Goal: Task Accomplishment & Management: Manage account settings

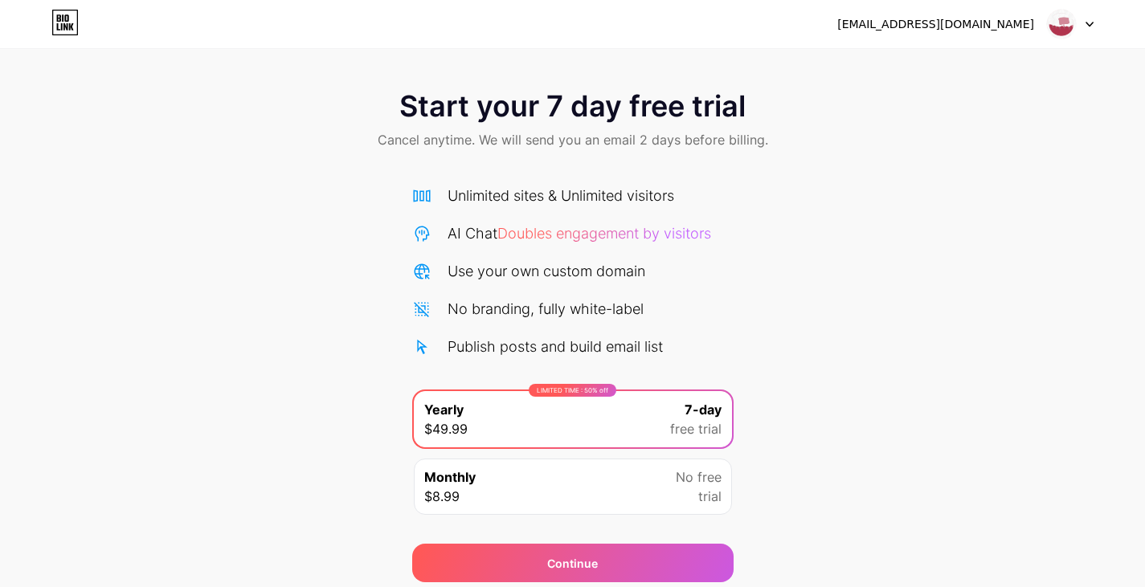
click at [1076, 34] on span at bounding box center [1061, 24] width 31 height 31
click at [1044, 56] on li "Logout" at bounding box center [992, 65] width 199 height 43
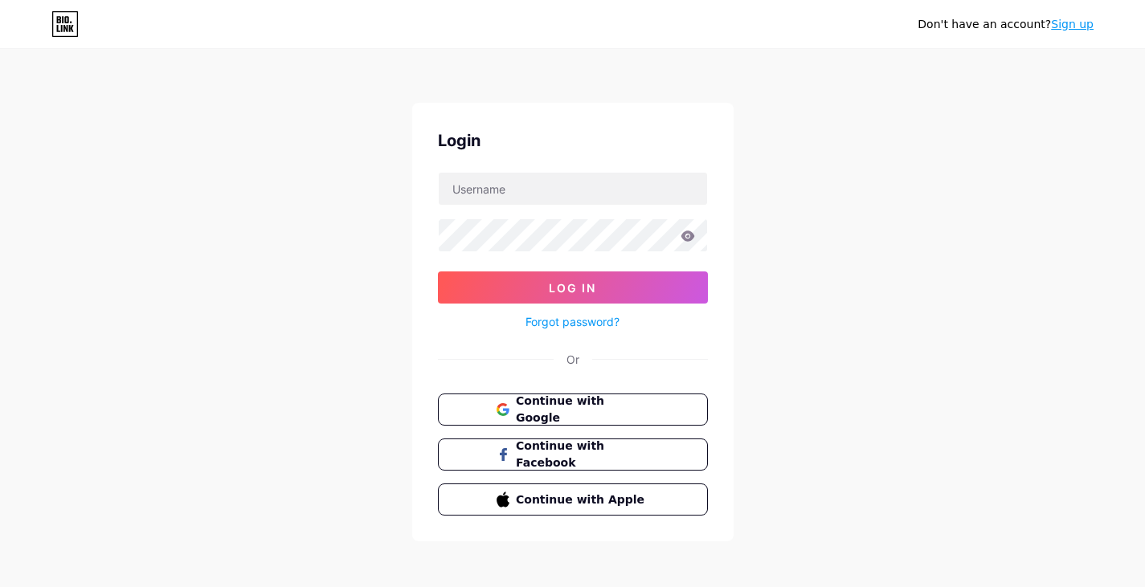
click at [914, 70] on div "Don't have an account? Sign up Login Log In Forgot password? Or Continue with G…" at bounding box center [572, 296] width 1145 height 593
type input "[EMAIL_ADDRESS][DOMAIN_NAME]"
click at [536, 411] on span "Continue with Google" at bounding box center [582, 410] width 134 height 35
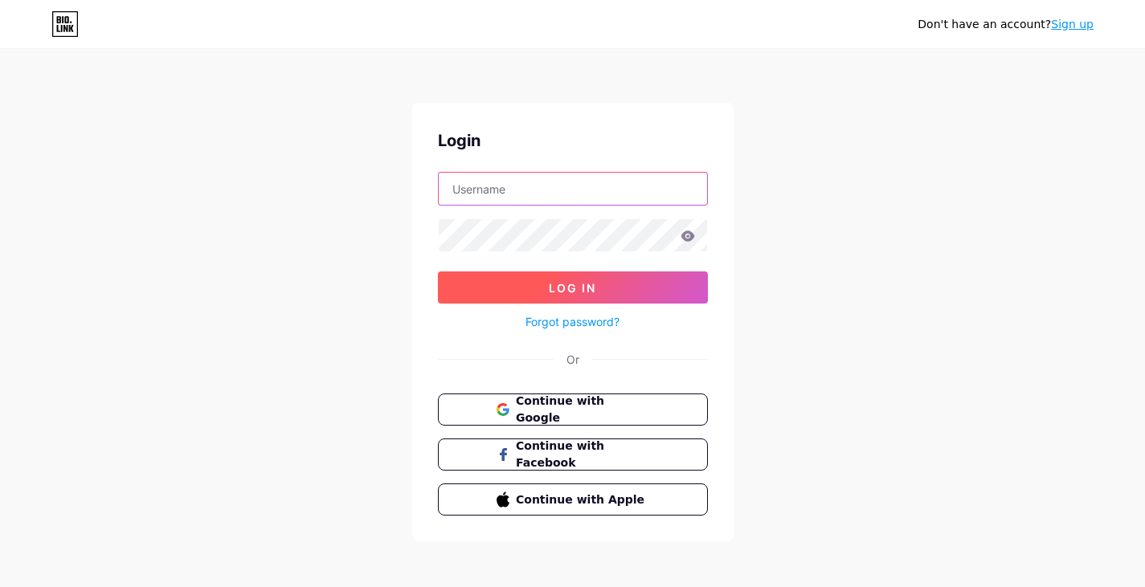
type input "[EMAIL_ADDRESS][DOMAIN_NAME]"
click at [543, 281] on button "Log In" at bounding box center [573, 288] width 270 height 32
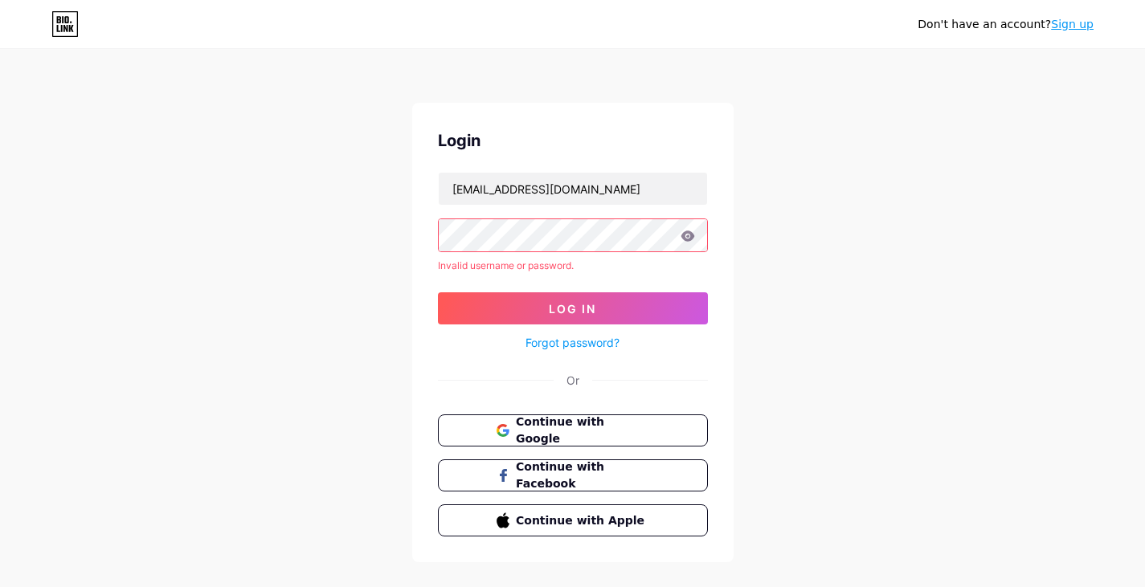
click at [688, 235] on icon at bounding box center [687, 236] width 14 height 10
click at [693, 236] on icon at bounding box center [687, 236] width 14 height 10
click at [682, 237] on icon at bounding box center [687, 236] width 14 height 10
click at [287, 191] on div "Don't have an account? Sign up Login [EMAIL_ADDRESS][DOMAIN_NAME] Invalid usern…" at bounding box center [572, 307] width 1145 height 614
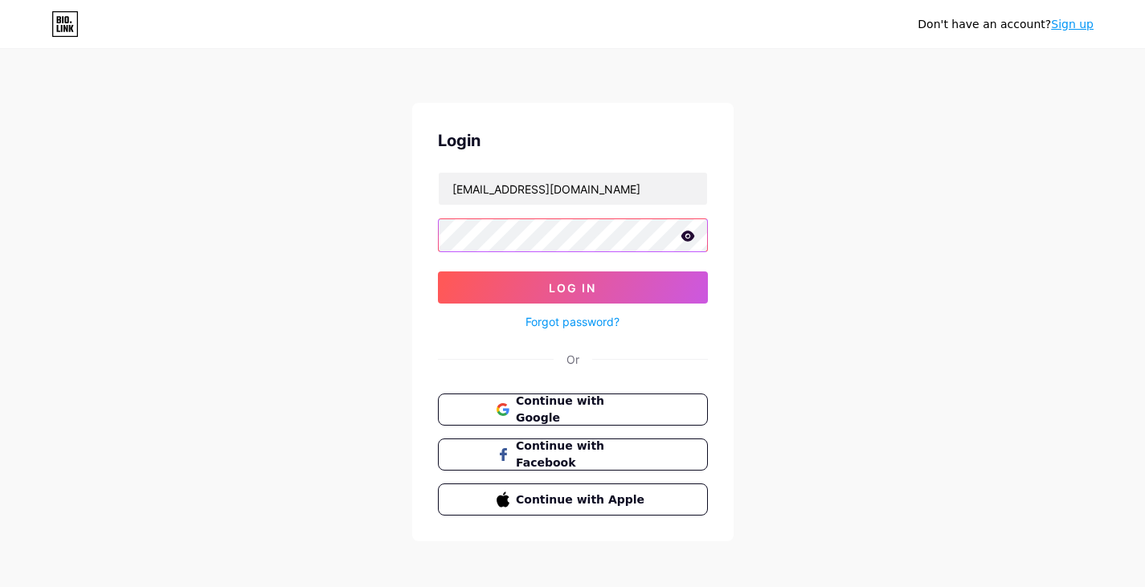
click at [438, 272] on button "Log In" at bounding box center [573, 288] width 270 height 32
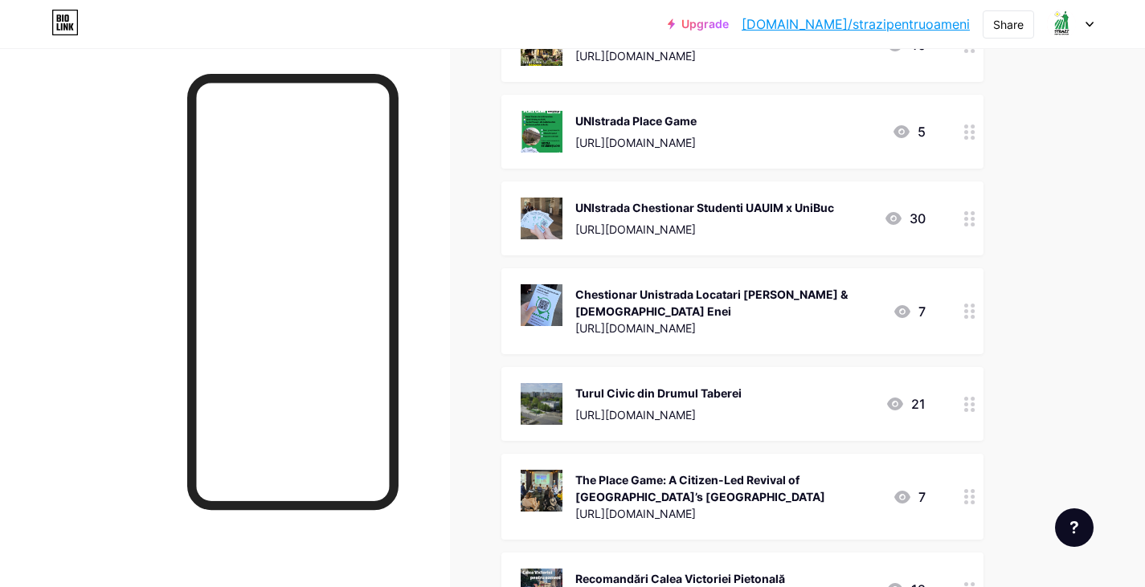
scroll to position [334, 0]
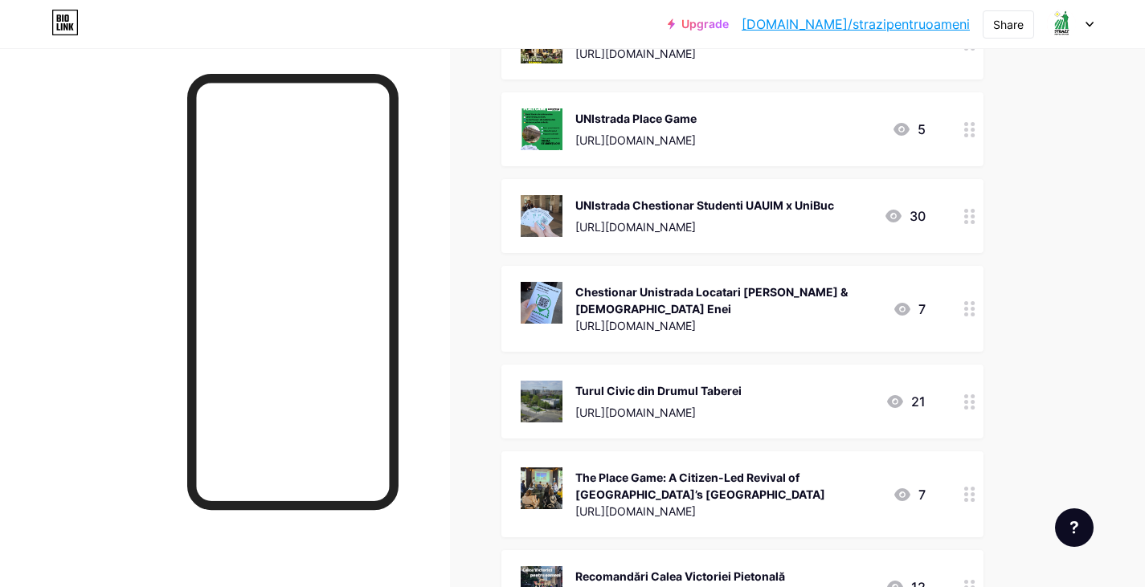
click at [964, 125] on icon at bounding box center [969, 129] width 11 height 15
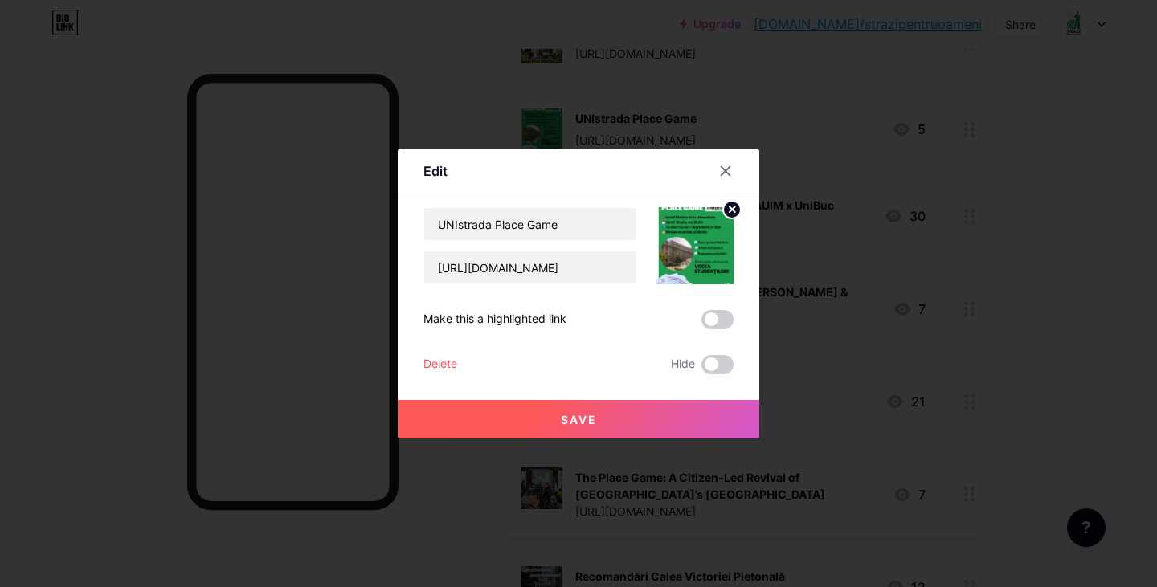
click at [447, 358] on div "Delete" at bounding box center [440, 364] width 34 height 19
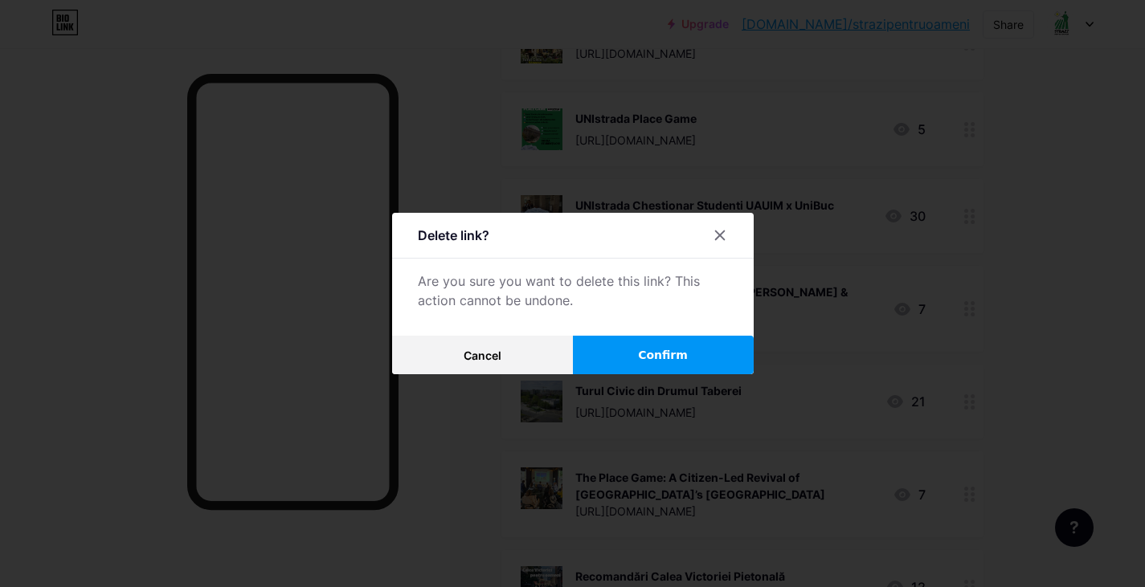
click at [700, 350] on button "Confirm" at bounding box center [663, 355] width 181 height 39
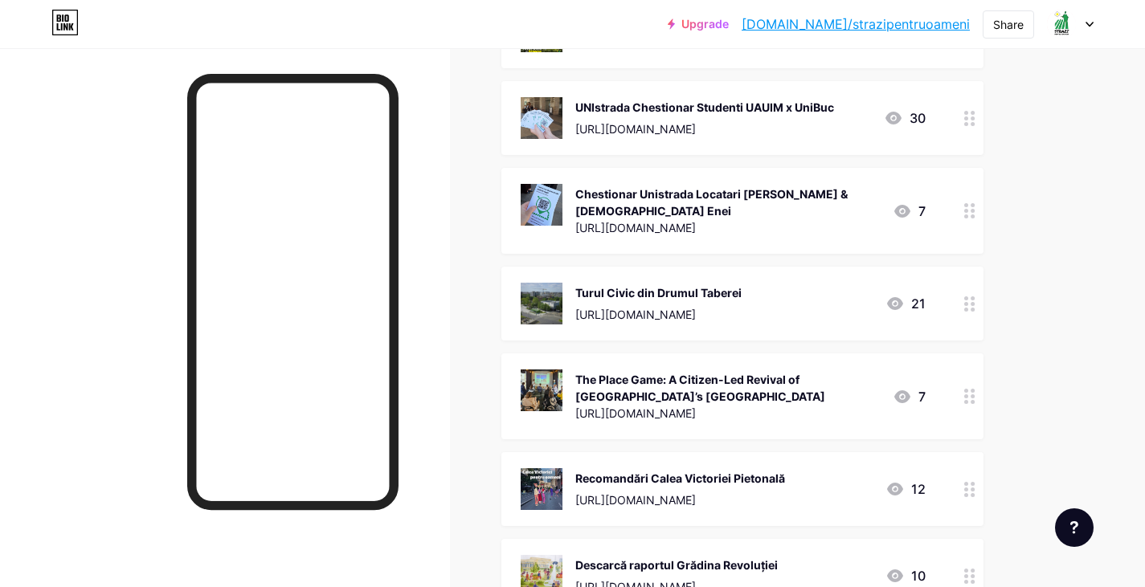
scroll to position [223, 0]
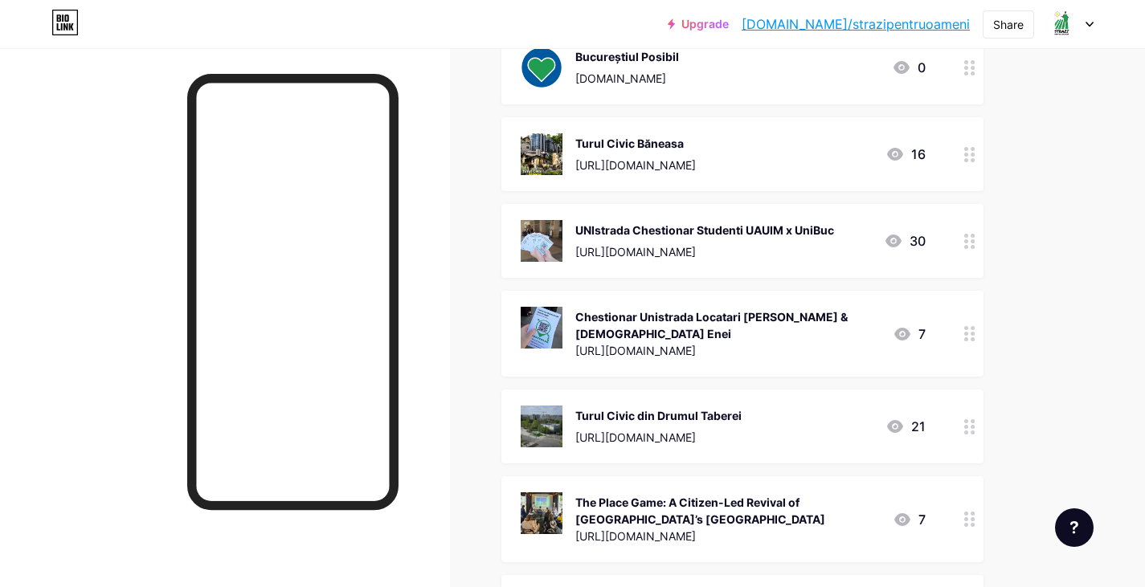
click at [671, 406] on div "Turul Civic din Drumul Taberei [URL][DOMAIN_NAME]" at bounding box center [658, 427] width 166 height 42
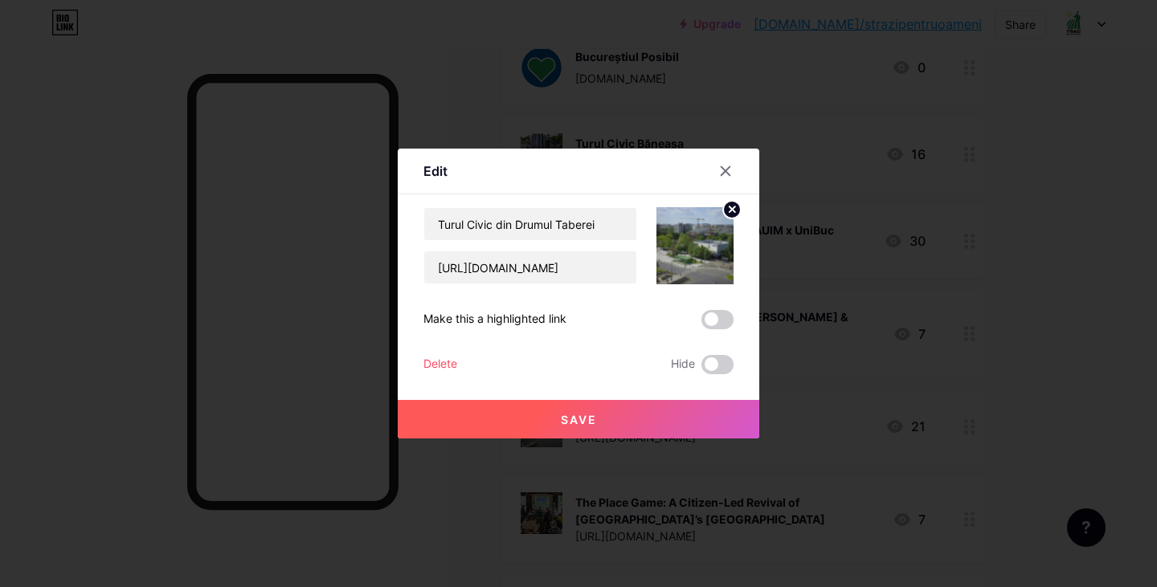
click at [446, 363] on div "Delete" at bounding box center [440, 364] width 34 height 19
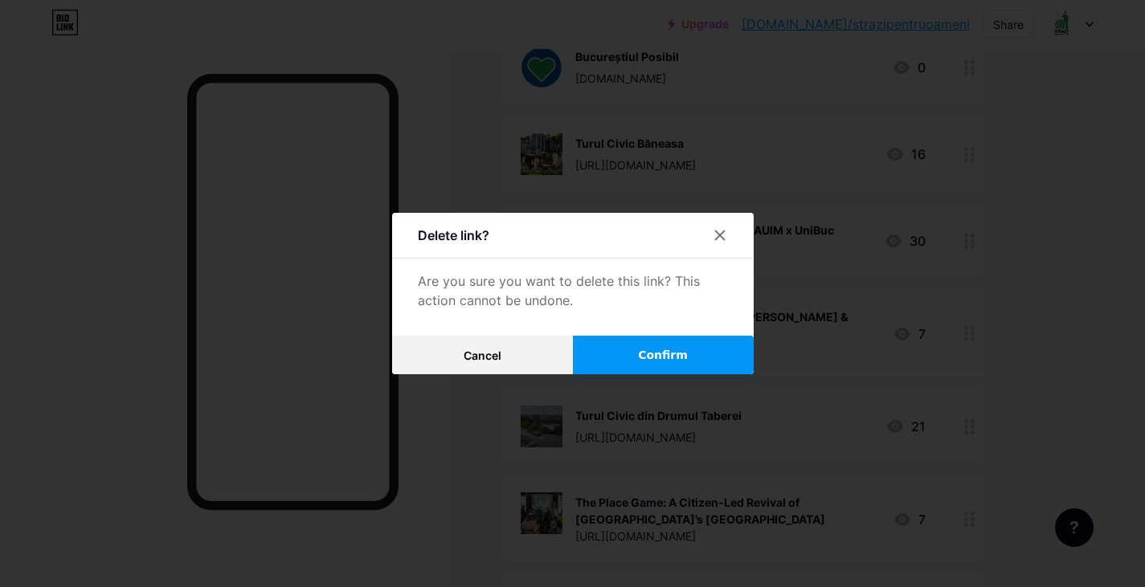
click at [688, 348] on span "Confirm" at bounding box center [663, 355] width 50 height 17
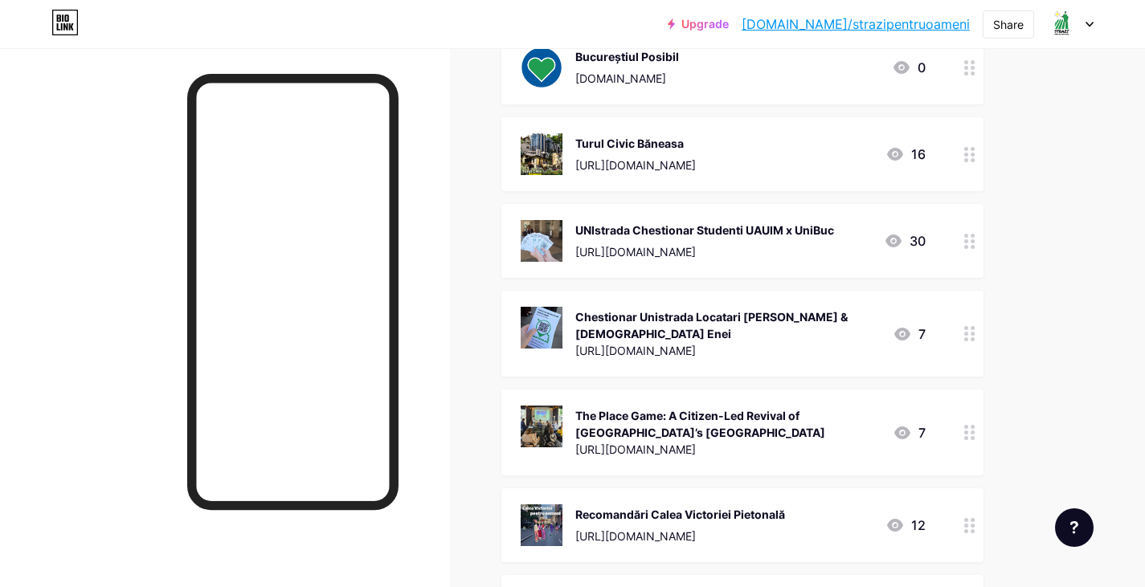
click at [675, 149] on div "Turul Civic Băneasa" at bounding box center [635, 143] width 120 height 17
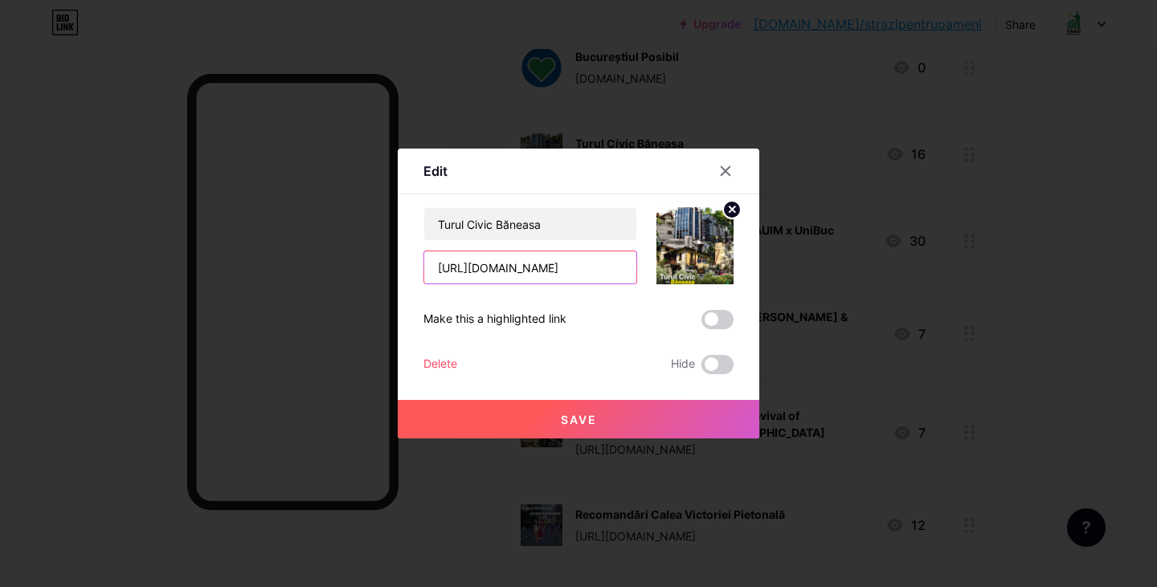
click at [607, 259] on input "[URL][DOMAIN_NAME]" at bounding box center [530, 267] width 212 height 32
click at [462, 356] on div "Delete Hide" at bounding box center [578, 364] width 310 height 19
click at [442, 357] on div "Delete" at bounding box center [440, 364] width 34 height 19
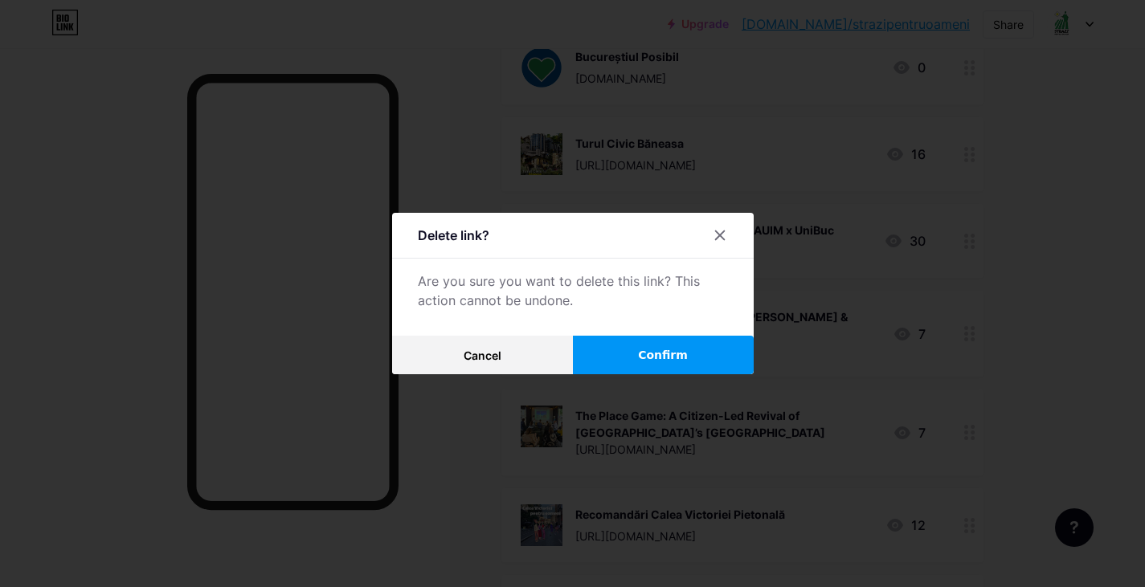
click at [647, 344] on button "Confirm" at bounding box center [663, 355] width 181 height 39
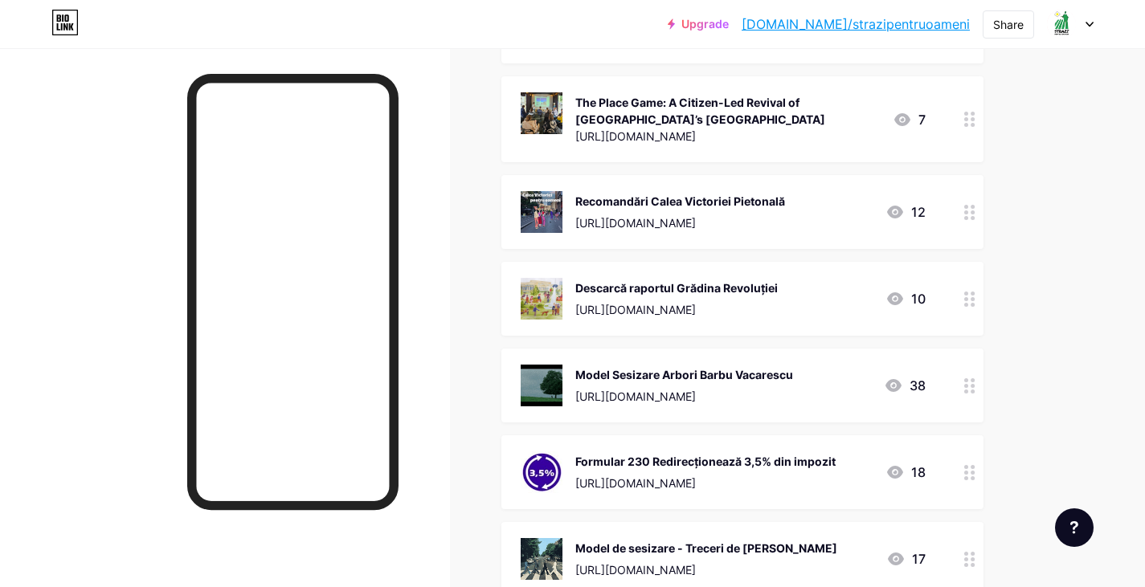
scroll to position [450, 0]
click at [688, 203] on div "Recomandări Calea Victoriei Pietonală" at bounding box center [680, 200] width 210 height 17
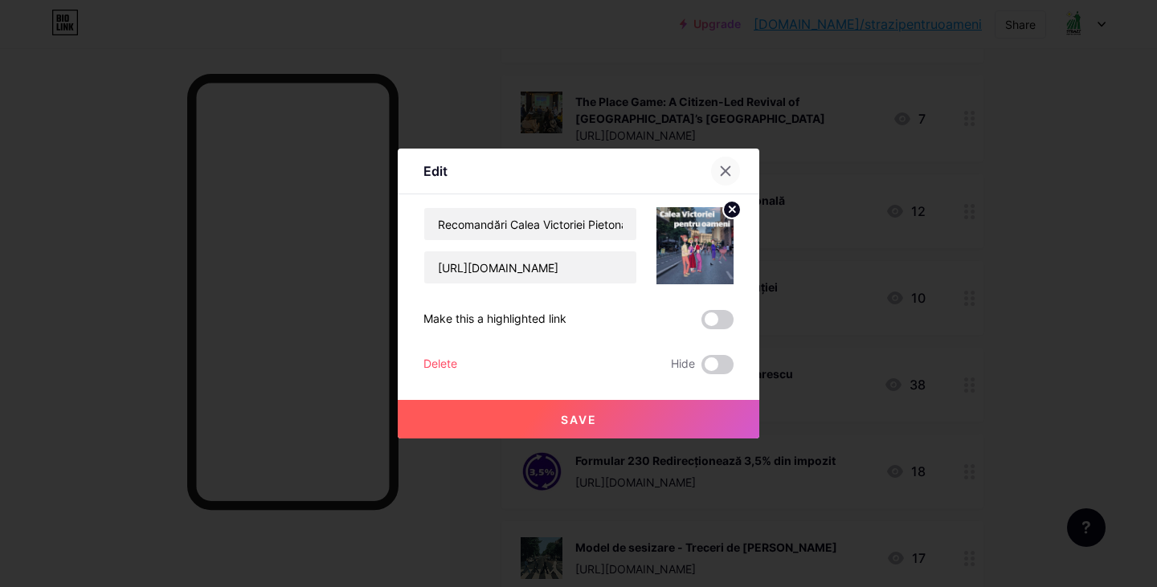
click at [736, 166] on div at bounding box center [725, 171] width 29 height 29
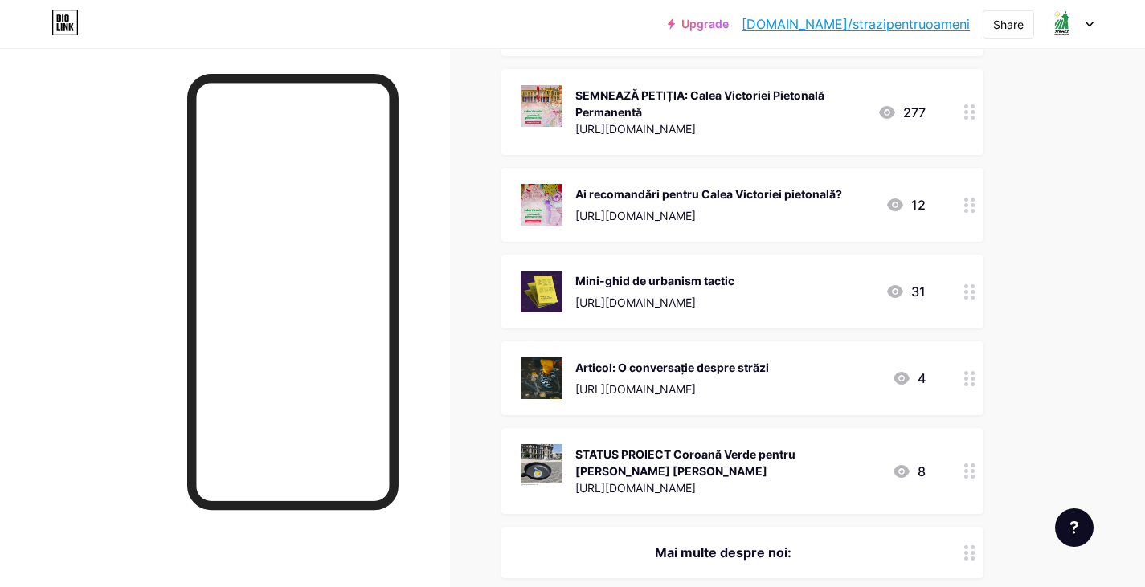
scroll to position [1163, 0]
click at [962, 380] on div at bounding box center [969, 378] width 27 height 74
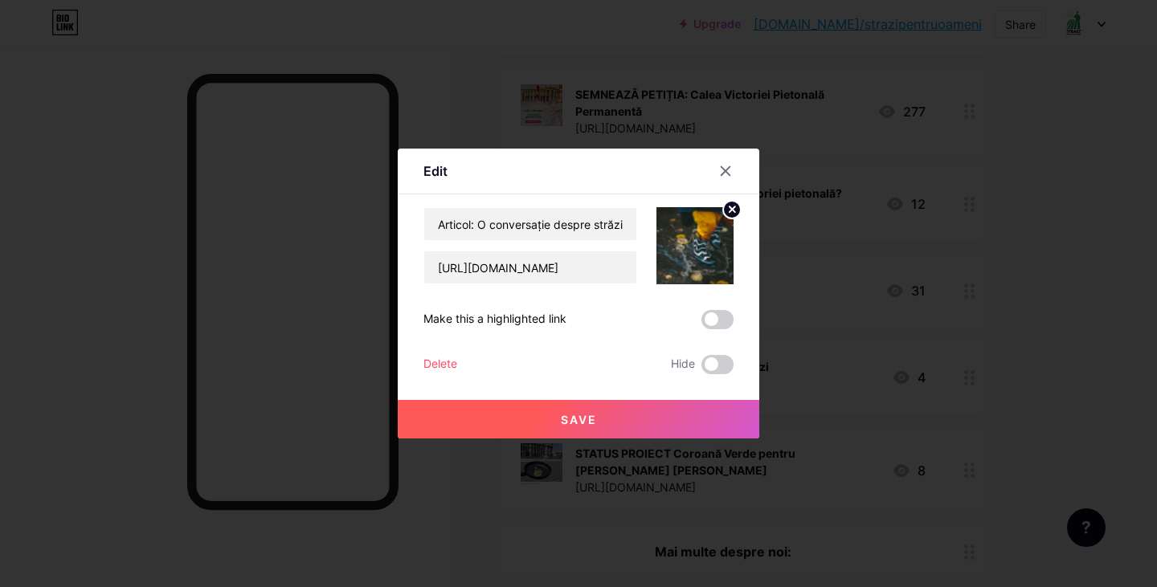
click at [442, 365] on div "Delete" at bounding box center [440, 364] width 34 height 19
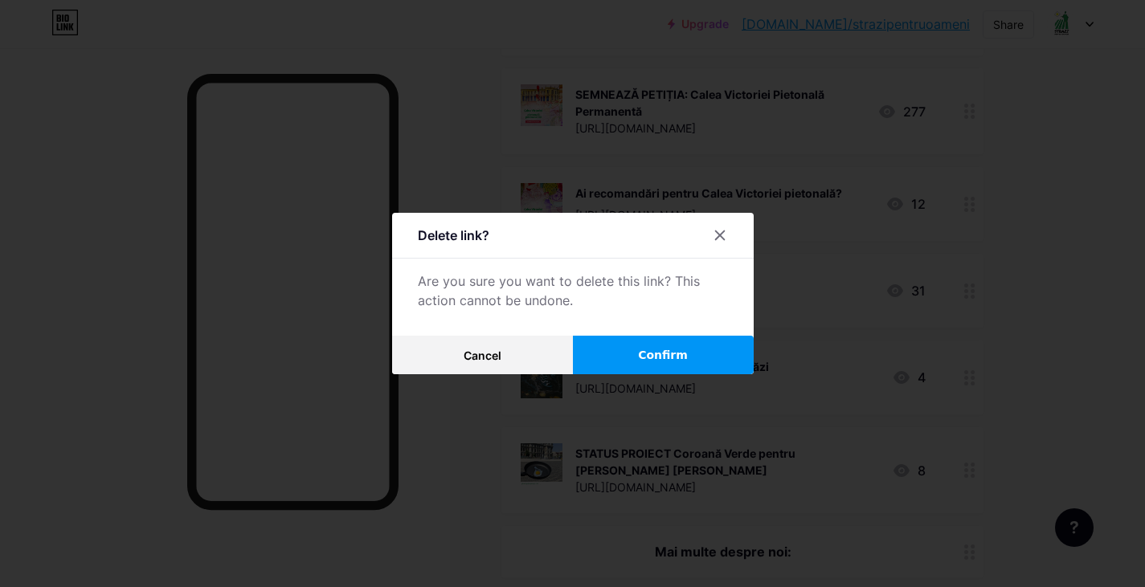
click at [603, 350] on button "Confirm" at bounding box center [663, 355] width 181 height 39
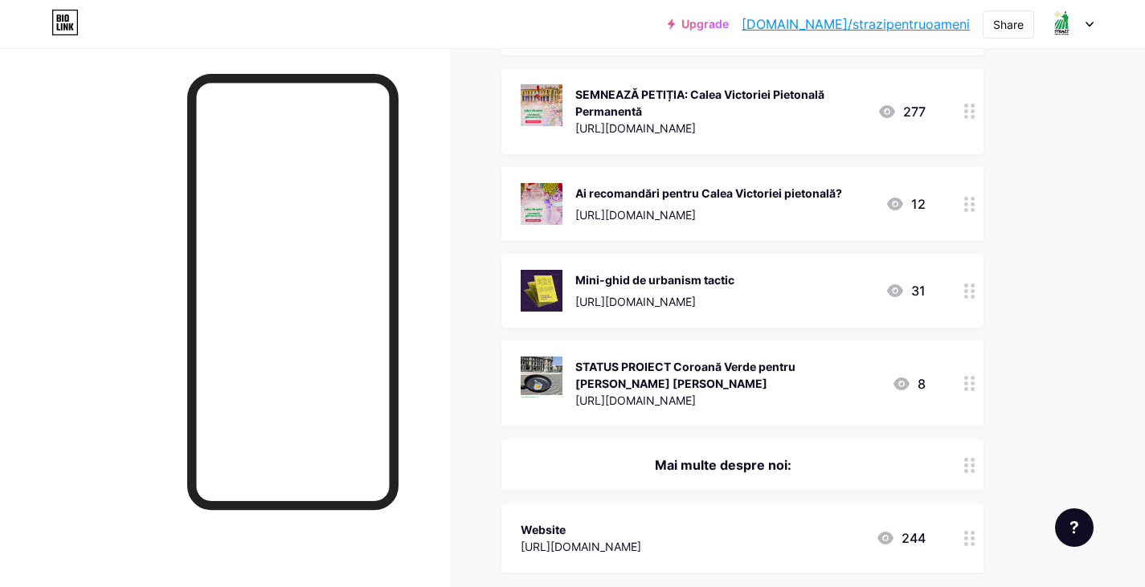
click at [973, 382] on circle at bounding box center [972, 384] width 4 height 4
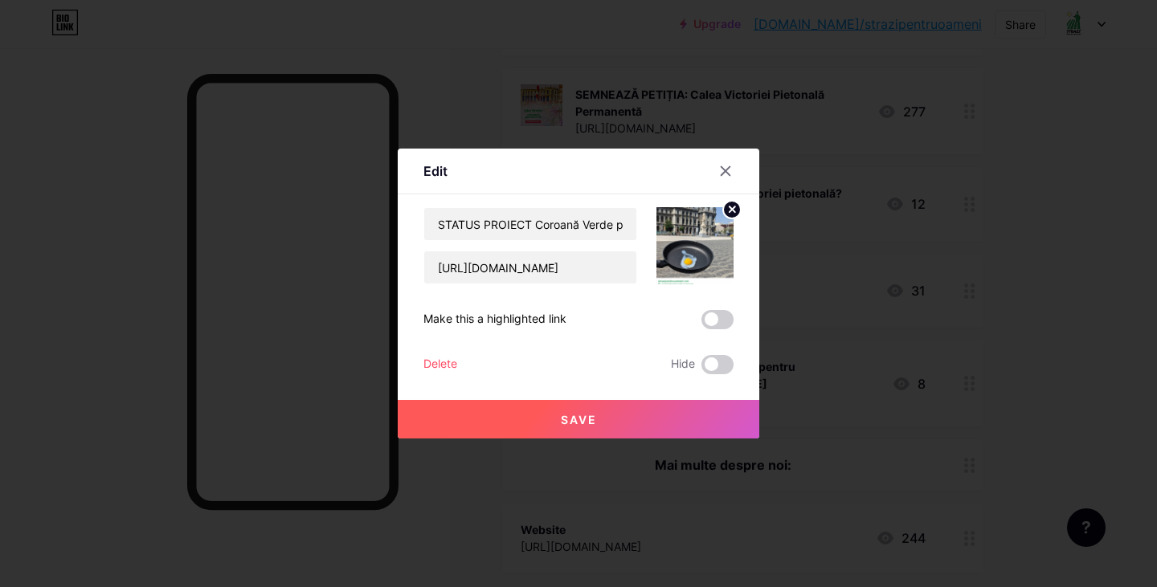
click at [444, 363] on div "Delete" at bounding box center [440, 364] width 34 height 19
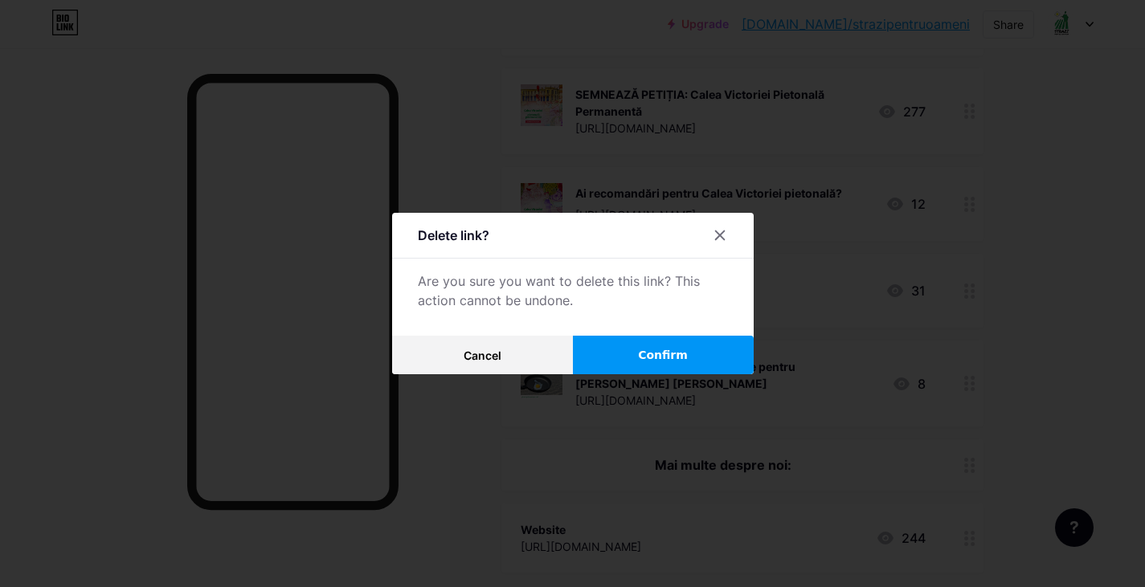
click at [646, 354] on button "Confirm" at bounding box center [663, 355] width 181 height 39
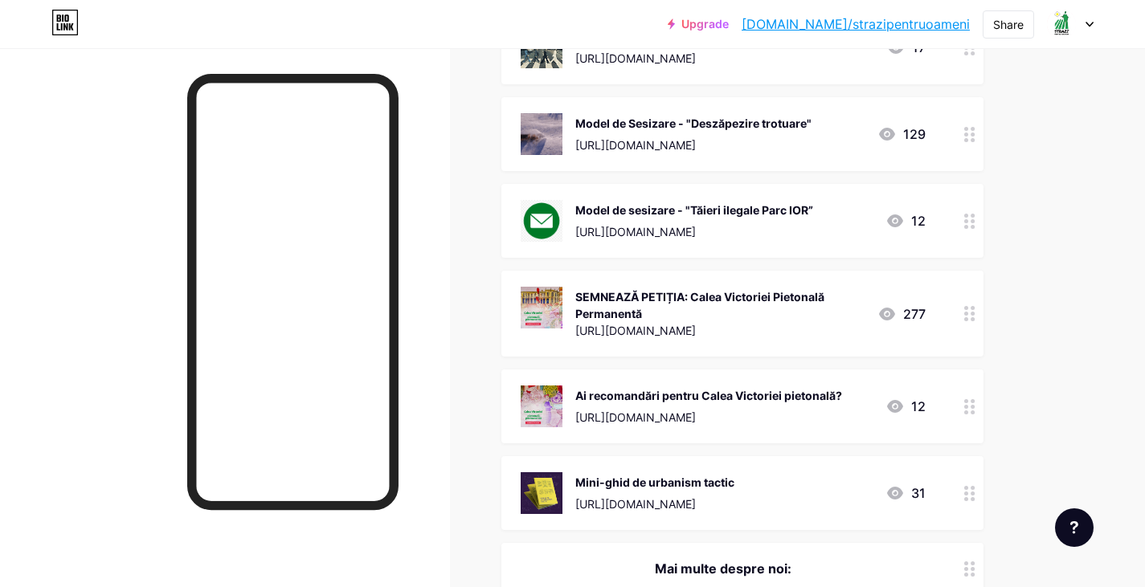
scroll to position [960, 0]
click at [970, 481] on div at bounding box center [969, 494] width 27 height 74
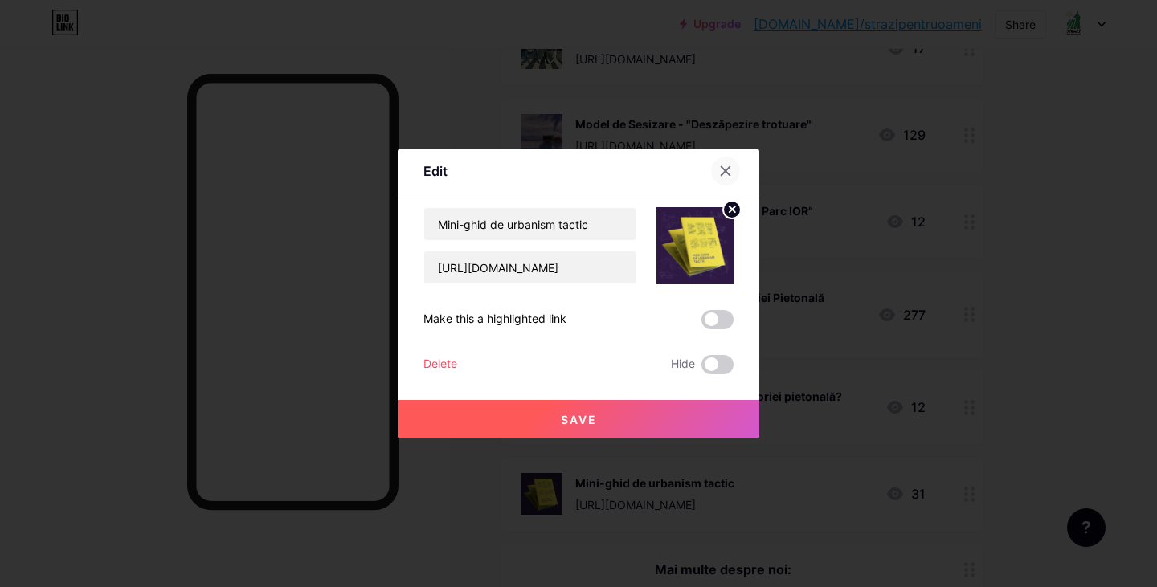
click at [719, 169] on icon at bounding box center [725, 171] width 13 height 13
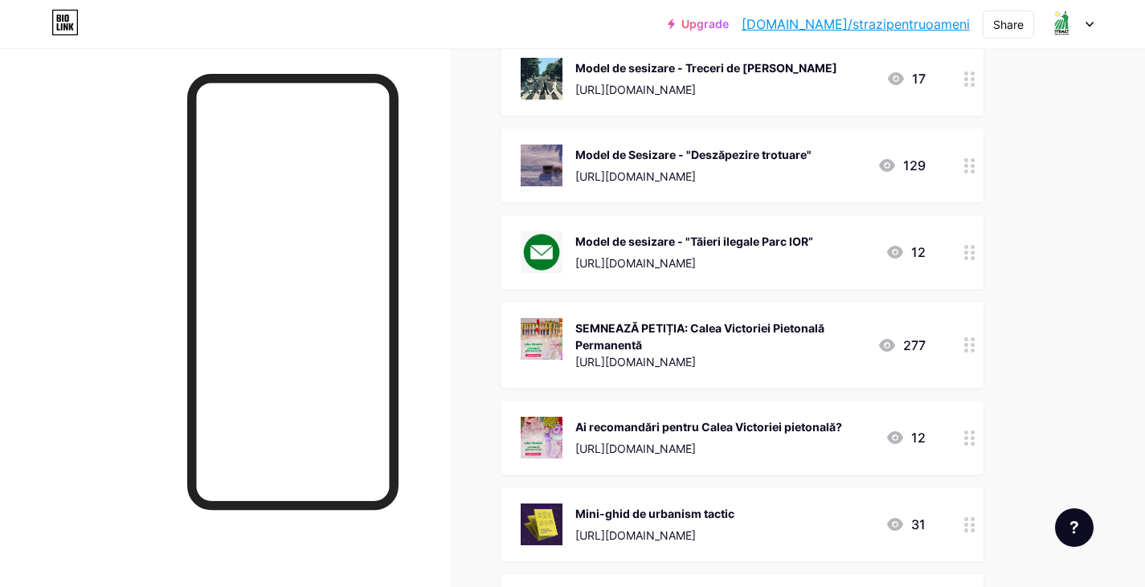
scroll to position [929, 0]
click at [970, 438] on icon at bounding box center [969, 438] width 11 height 15
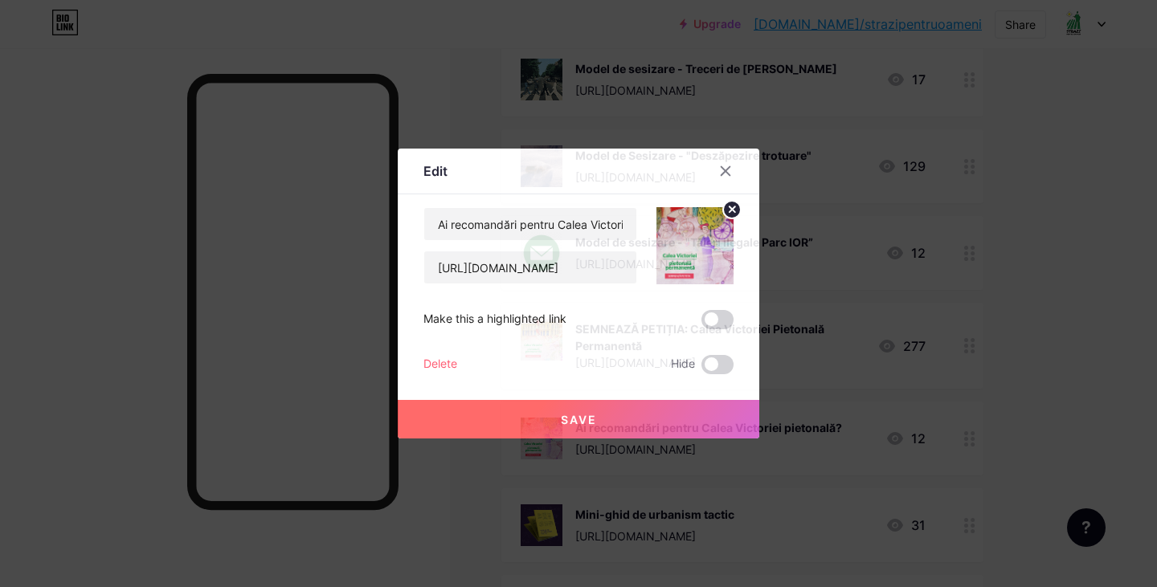
click at [456, 360] on div "Delete" at bounding box center [440, 364] width 34 height 19
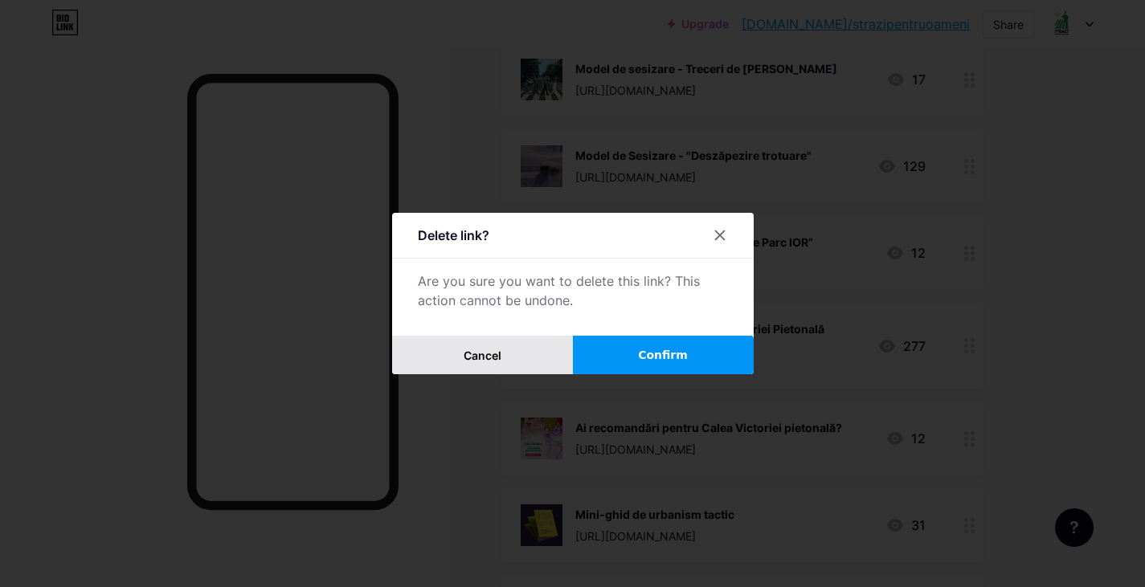
click at [471, 356] on span "Cancel" at bounding box center [483, 356] width 38 height 14
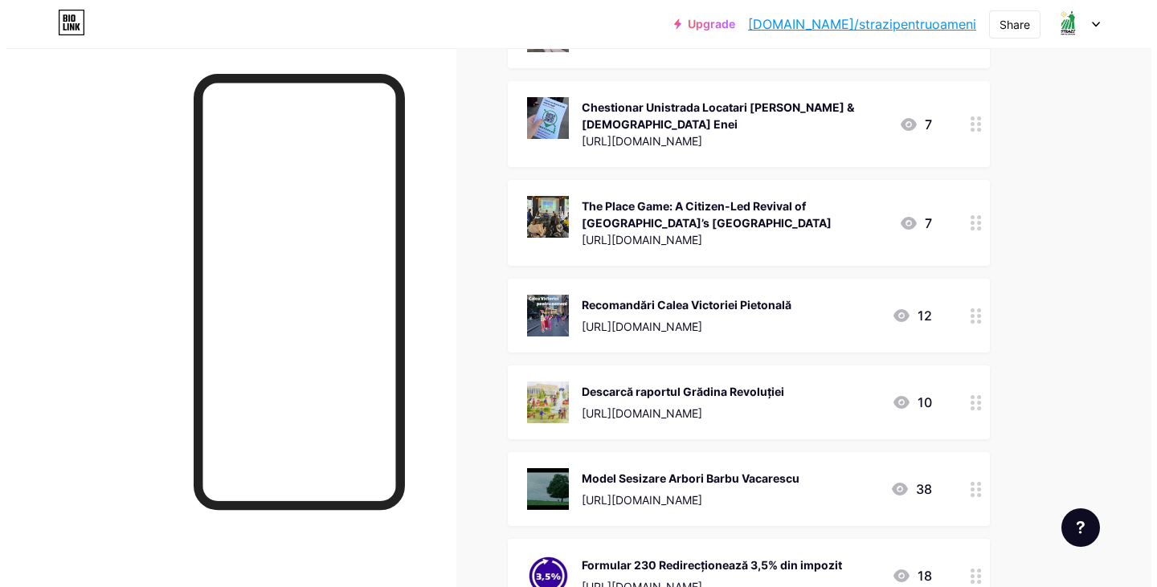
scroll to position [0, 0]
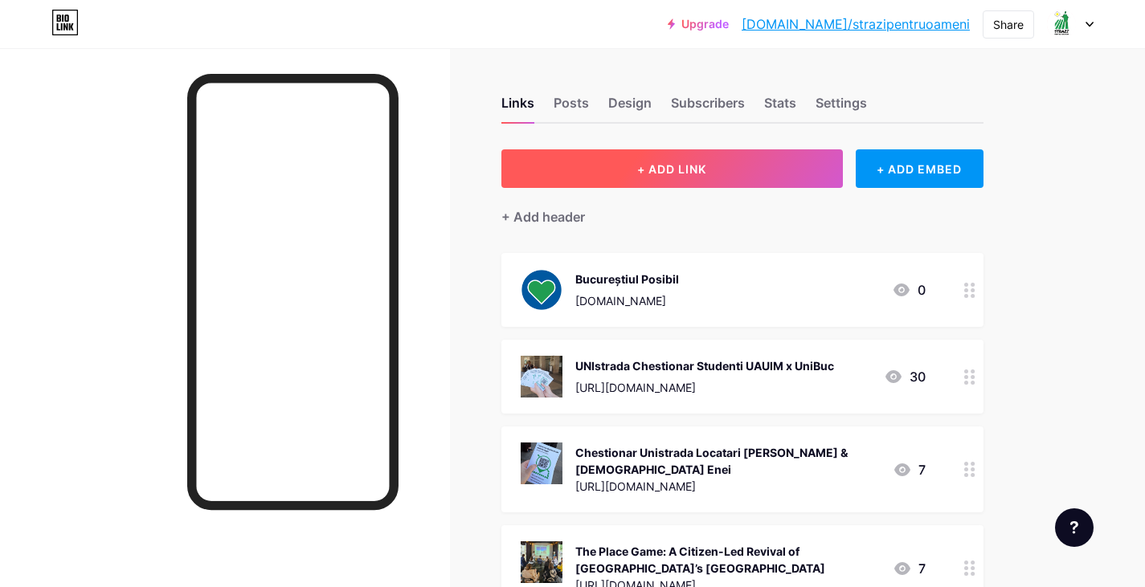
click at [672, 165] on span "+ ADD LINK" at bounding box center [671, 169] width 69 height 14
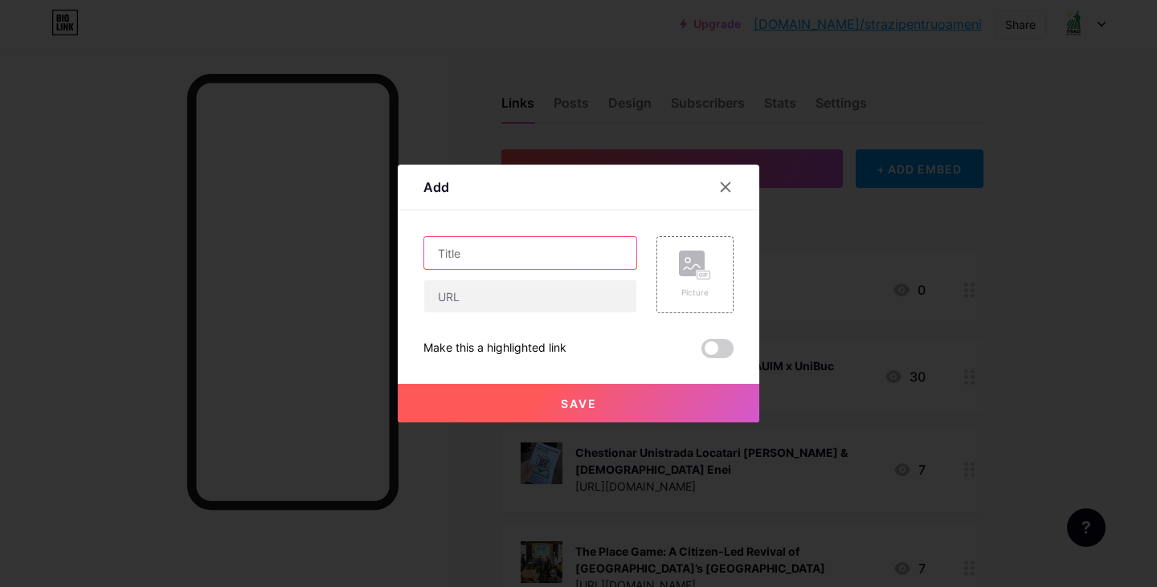
click at [566, 250] on input "text" at bounding box center [530, 253] width 212 height 32
click at [567, 284] on input "text" at bounding box center [530, 296] width 212 height 32
paste input "[URL][DOMAIN_NAME]"
type input "[URL][DOMAIN_NAME]"
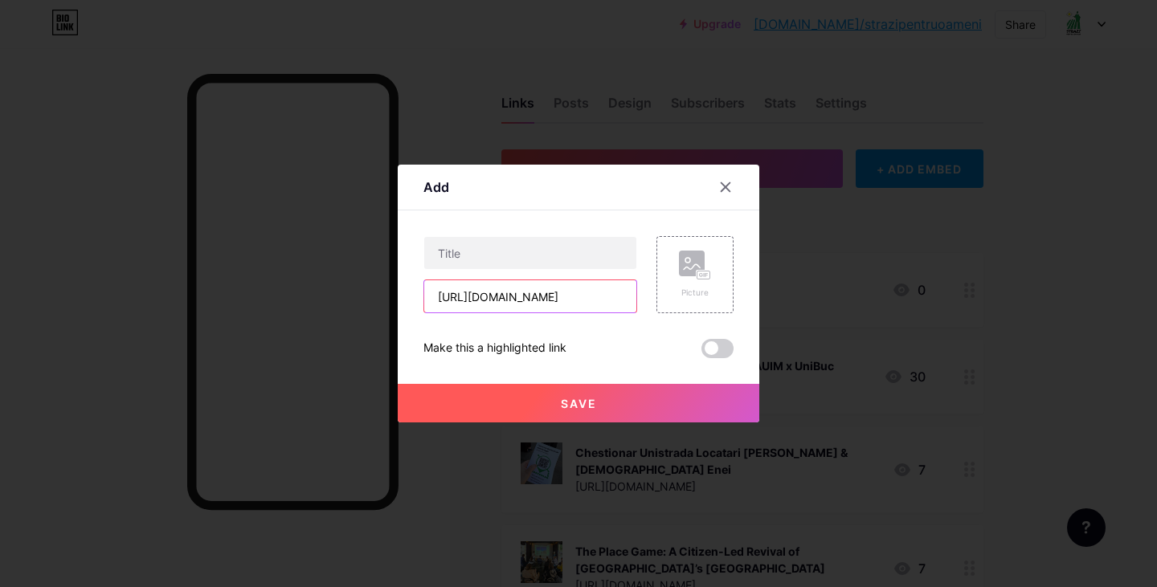
scroll to position [0, 0]
click at [554, 238] on input "text" at bounding box center [530, 253] width 212 height 32
paste input "Săptămâna Europeană a Mobilității: Metroul bucureștean, încotro?"
click at [456, 253] on input "Săptămâna Europeană a Mobilității: Metroul bucureștean, încotro?" at bounding box center [530, 253] width 212 height 32
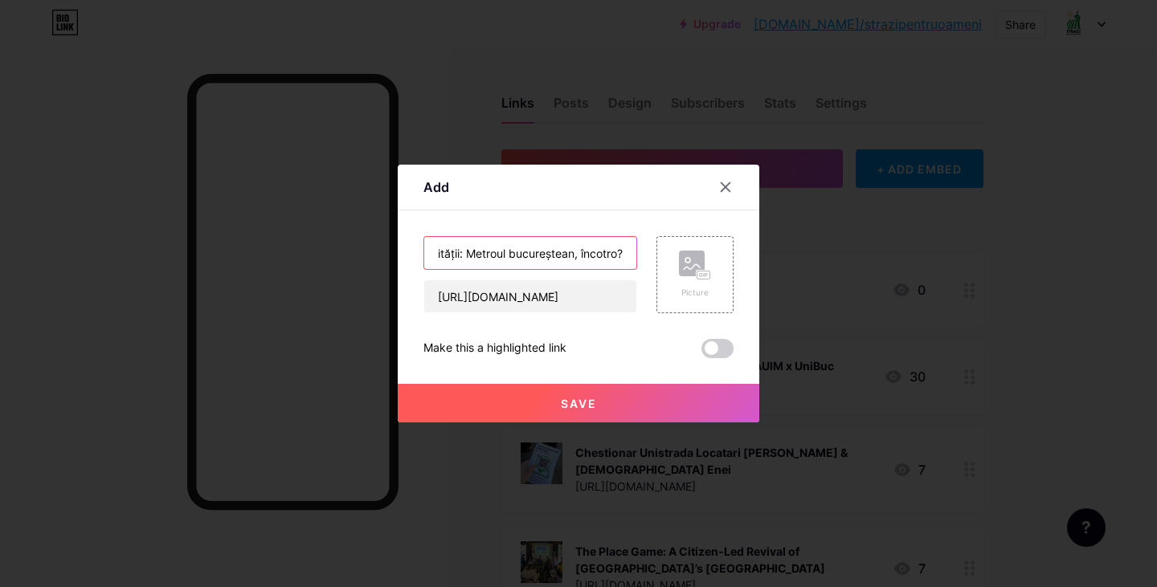
scroll to position [0, 0]
drag, startPoint x: 457, startPoint y: 253, endPoint x: 208, endPoint y: 251, distance: 249.0
click at [208, 251] on div "Add Content YouTube Play YouTube video without leaving your page. ADD Vimeo Pla…" at bounding box center [578, 293] width 1157 height 587
click at [593, 230] on div "Content YouTube Play YouTube video without leaving your page. ADD Vimeo Play Vi…" at bounding box center [578, 284] width 310 height 148
click at [613, 256] on input "Metroul bucureștean, încotro?" at bounding box center [530, 253] width 212 height 32
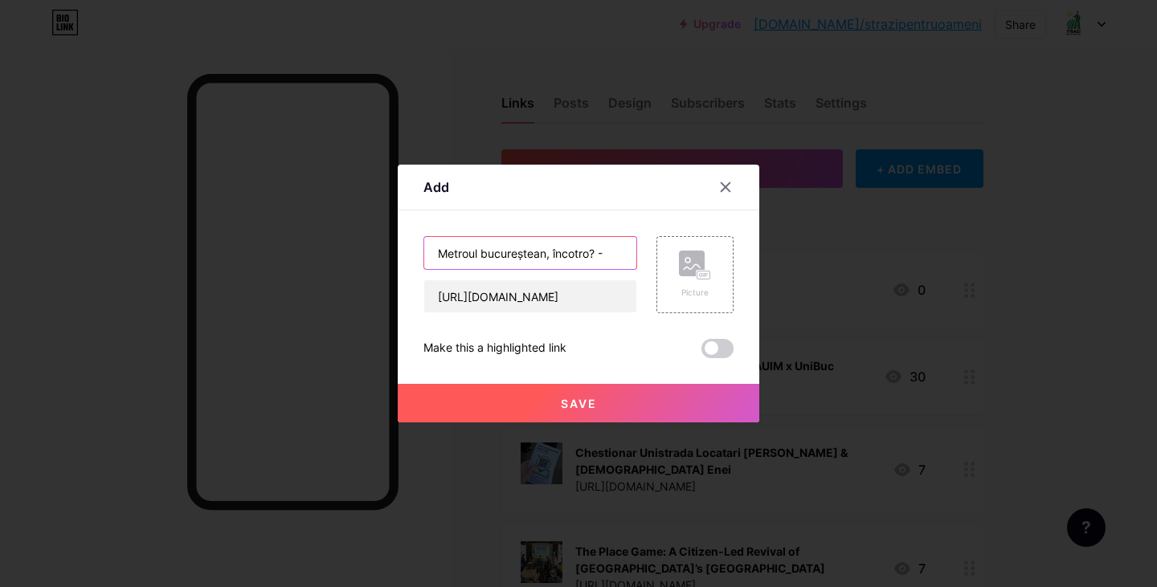
paste input "Săptămâna Europeană a Mobilității:"
type input "Metroul bucureștean, încotro? - Săptămâna Europeană a Mobilității"
click at [696, 281] on div "Picture" at bounding box center [695, 275] width 32 height 48
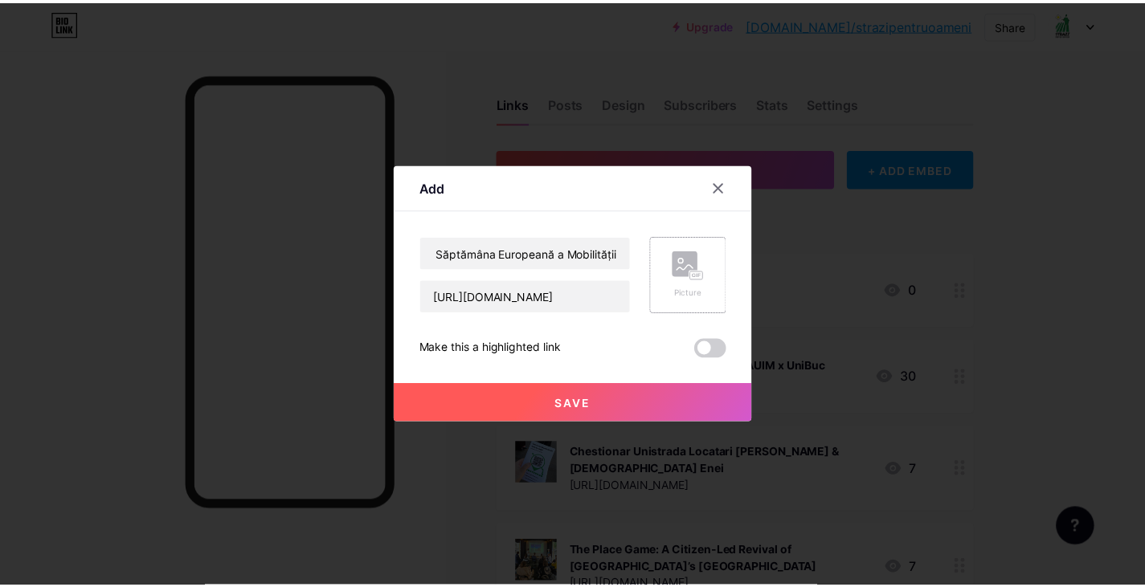
scroll to position [0, 0]
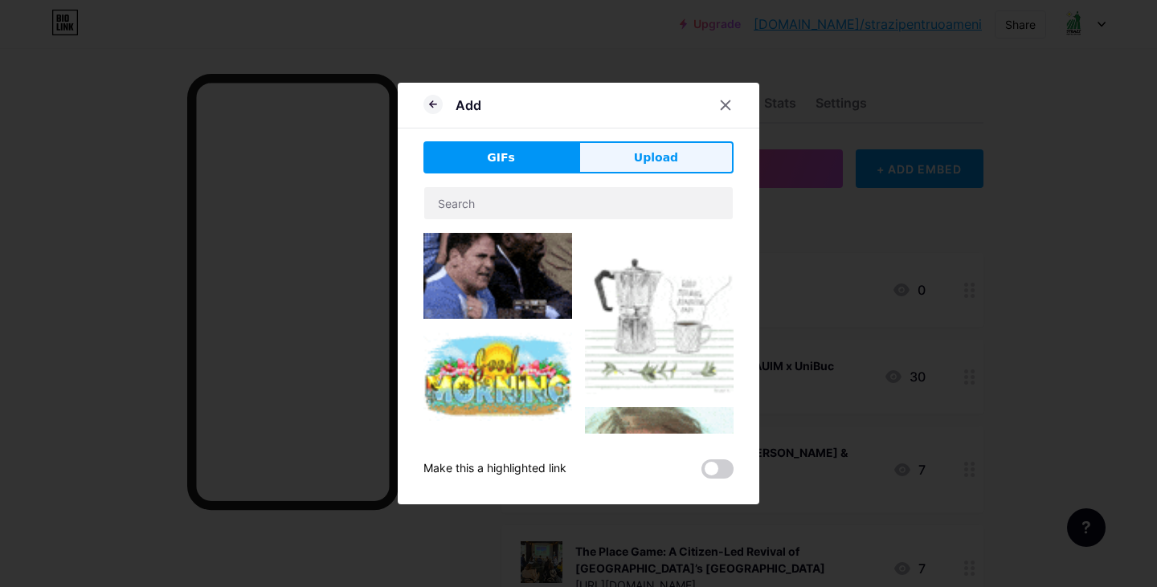
click at [641, 156] on span "Upload" at bounding box center [656, 157] width 44 height 17
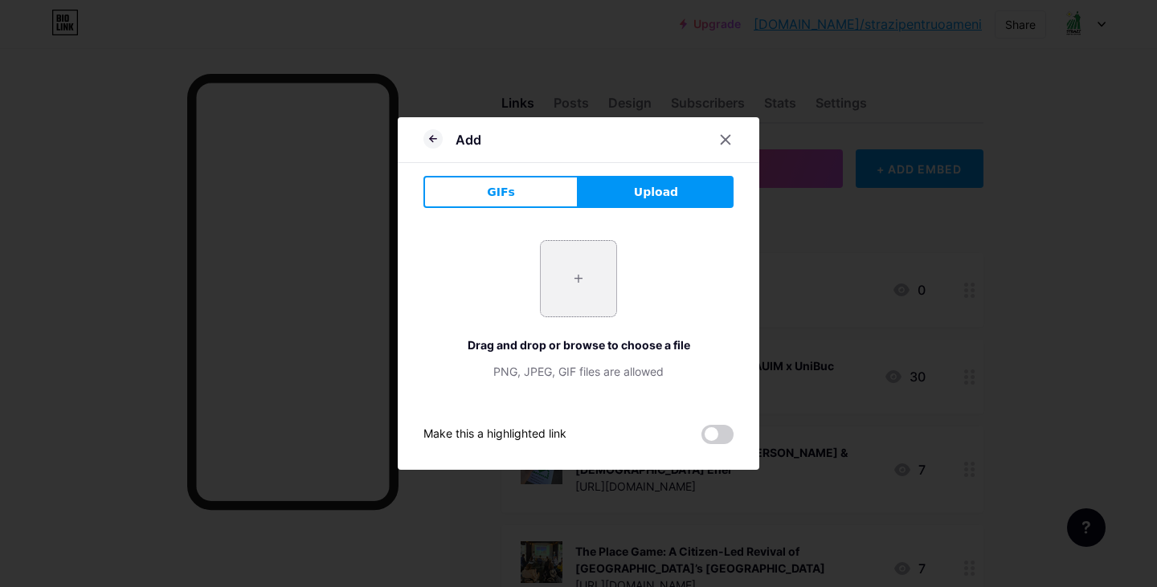
click at [598, 262] on input "file" at bounding box center [579, 279] width 76 height 76
type input "C:\fakepath\Site photo png.png"
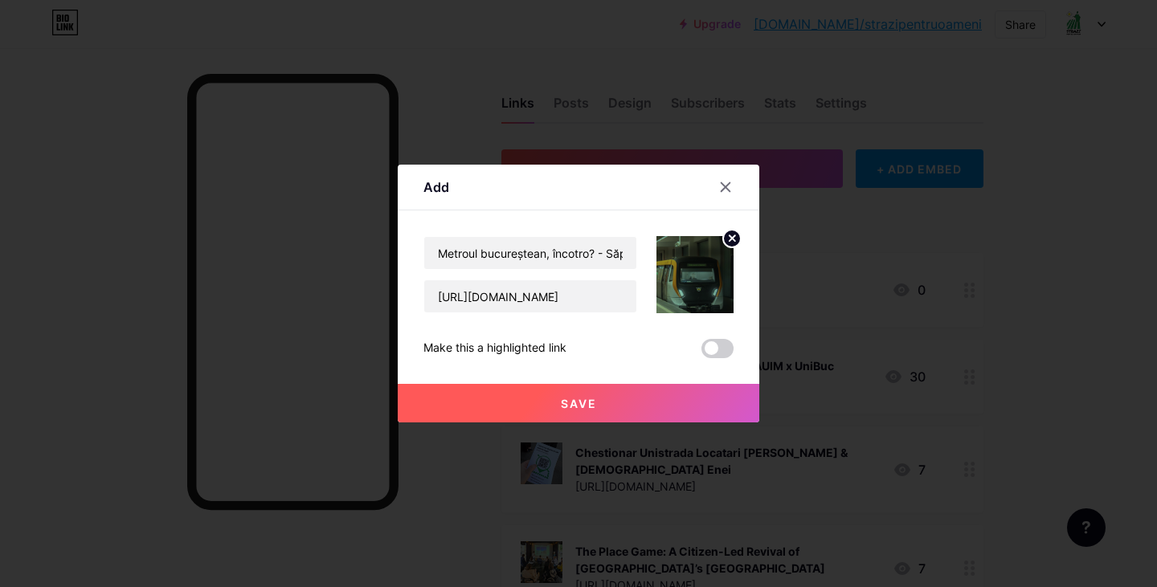
click at [619, 399] on button "Save" at bounding box center [578, 403] width 361 height 39
